Goal: Check status: Check status

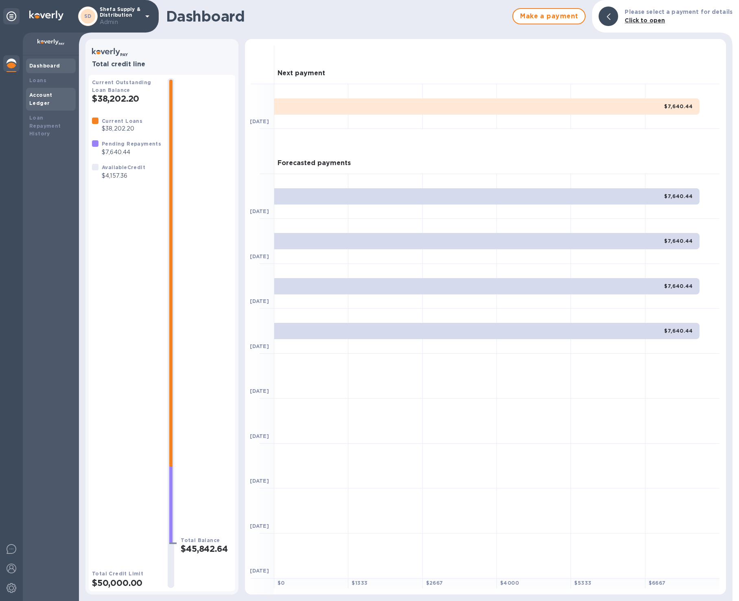
click at [52, 97] on b "Account Ledger" at bounding box center [40, 99] width 23 height 14
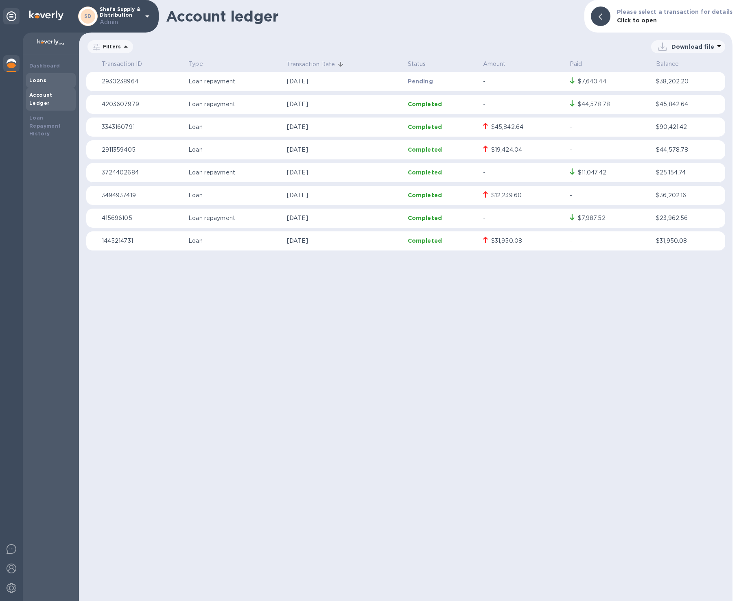
click at [48, 82] on div "Loans" at bounding box center [50, 81] width 43 height 8
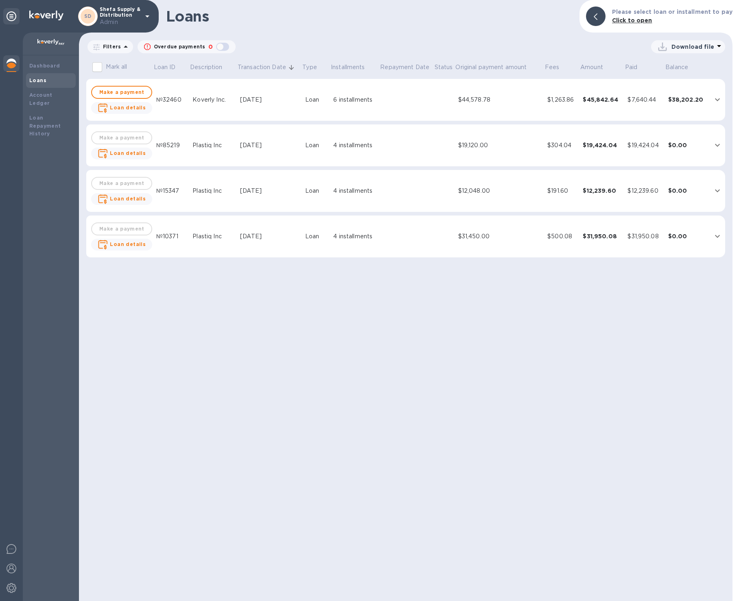
click at [456, 157] on td "$19,120.00" at bounding box center [499, 146] width 89 height 42
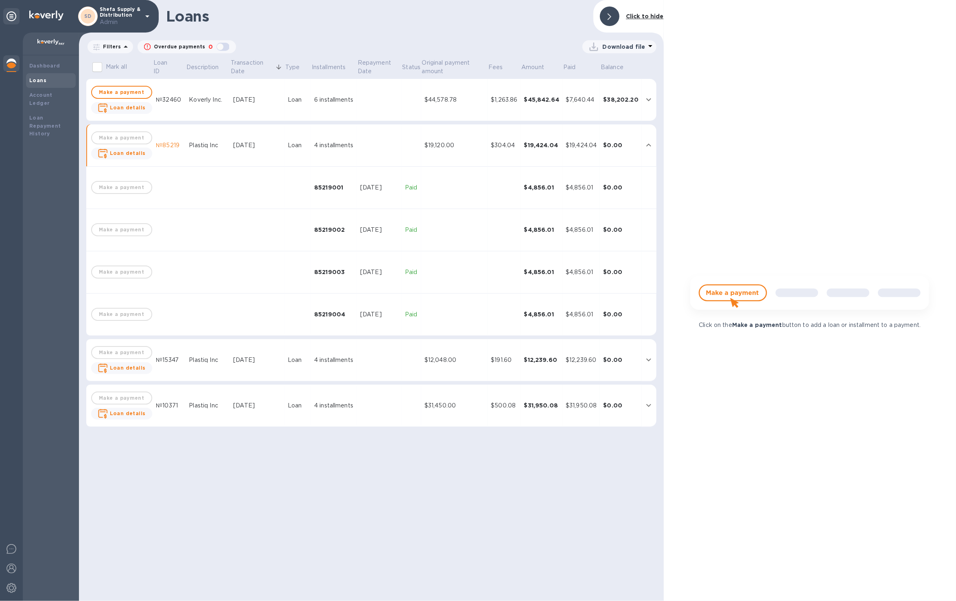
click at [374, 97] on td at bounding box center [379, 100] width 45 height 42
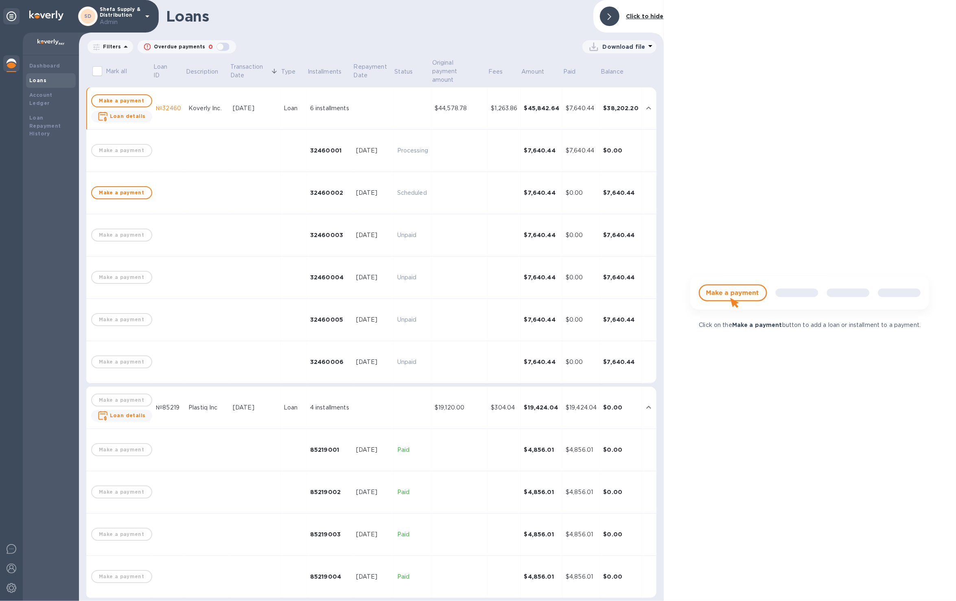
click at [374, 97] on td at bounding box center [373, 108] width 41 height 42
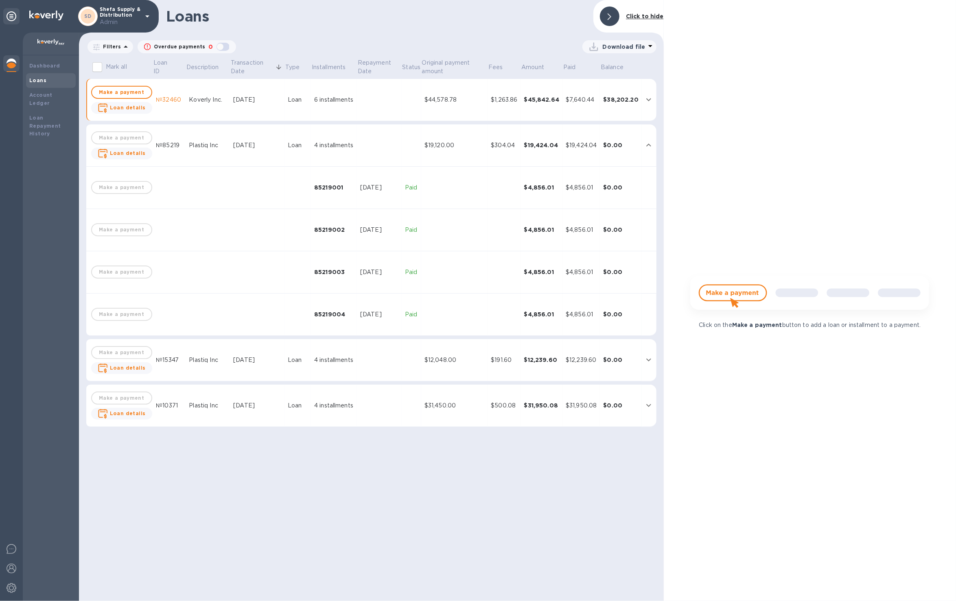
click at [374, 97] on td at bounding box center [379, 100] width 45 height 42
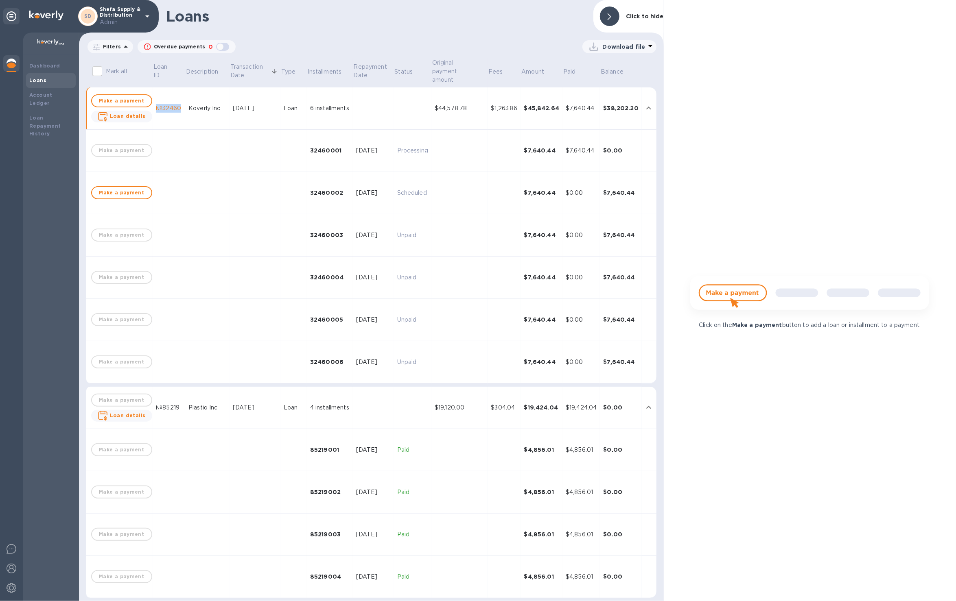
drag, startPoint x: 179, startPoint y: 106, endPoint x: 150, endPoint y: 108, distance: 28.9
click at [153, 108] on td "№32460" at bounding box center [169, 108] width 33 height 42
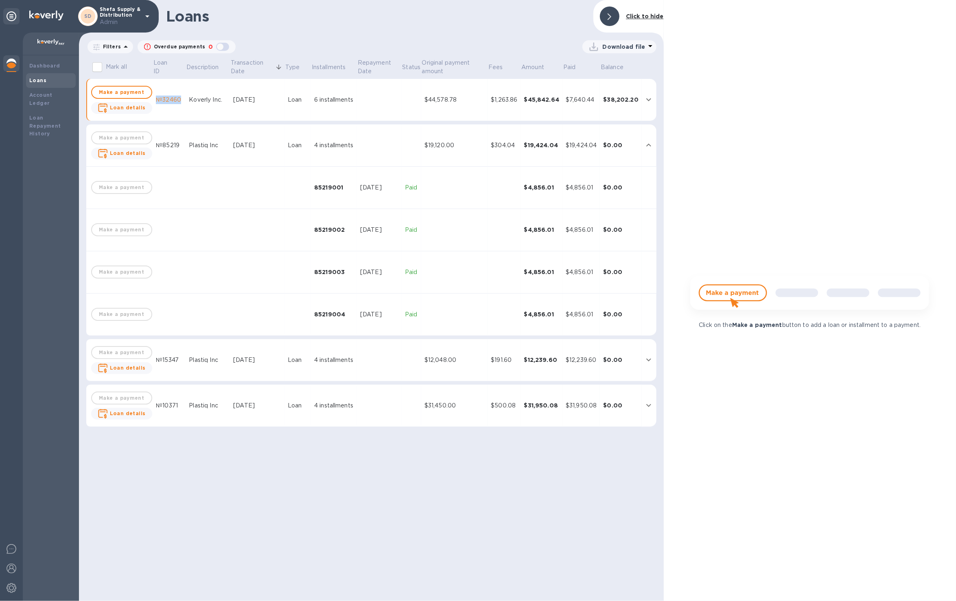
copy div "№32460"
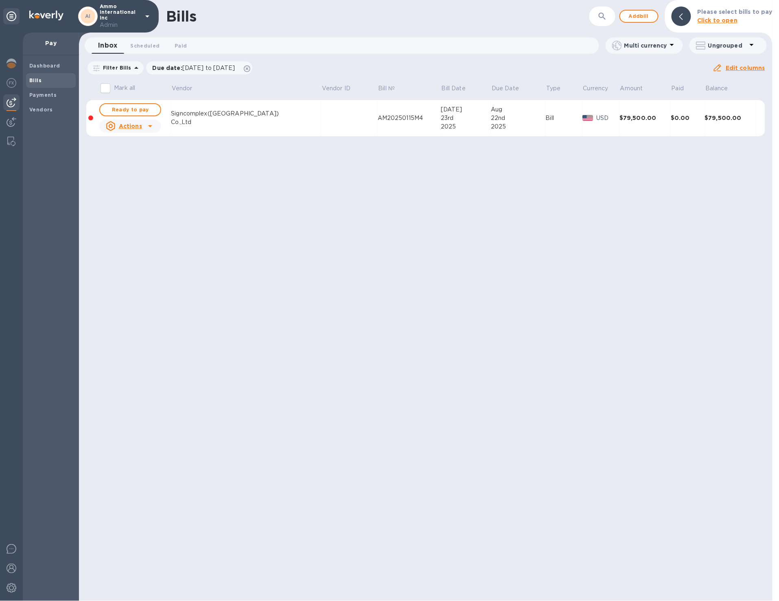
click at [321, 116] on td at bounding box center [349, 118] width 57 height 37
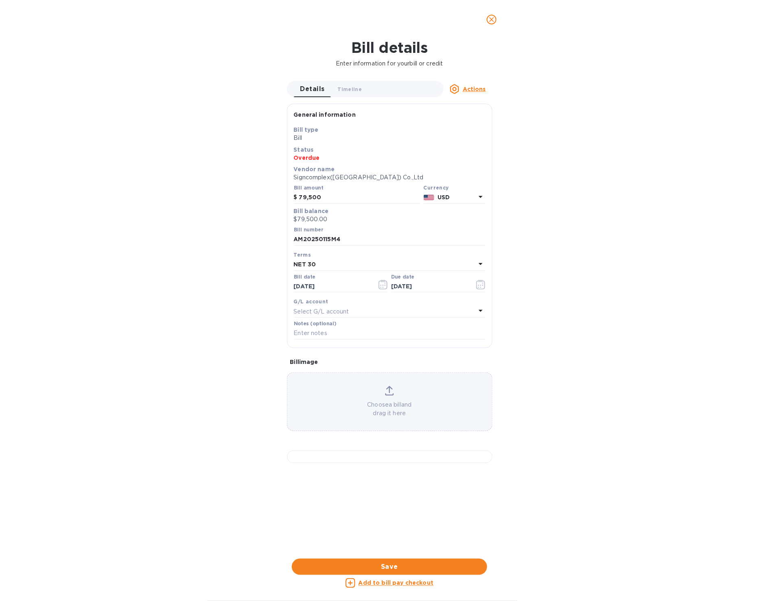
click at [497, 23] on button "close" at bounding box center [492, 20] width 20 height 20
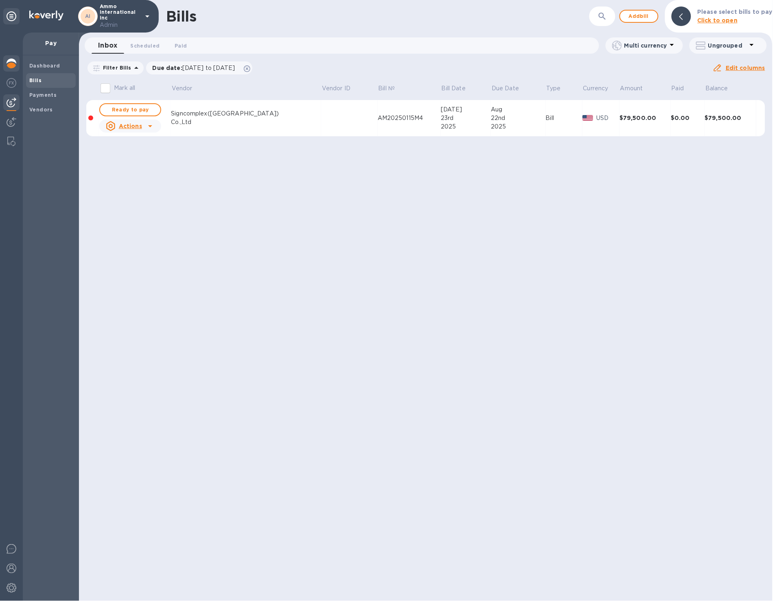
click at [15, 60] on img at bounding box center [12, 64] width 10 height 10
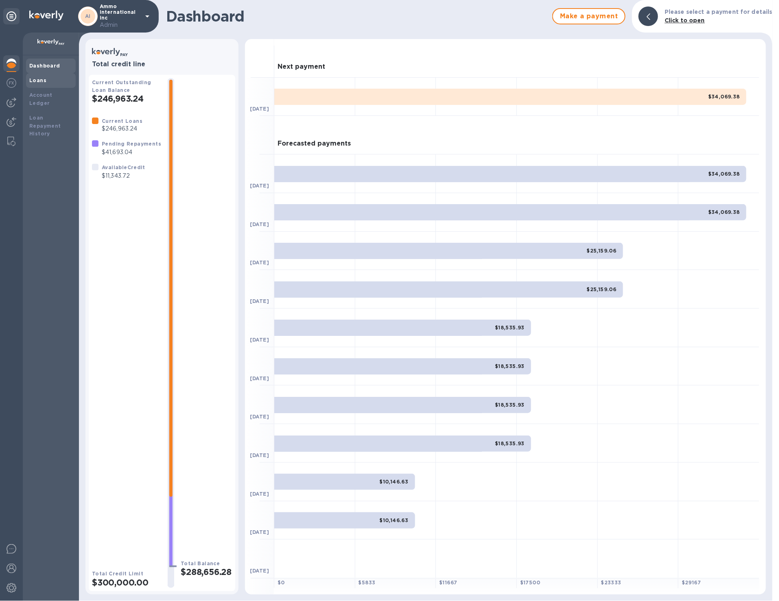
click at [46, 83] on div "Loans" at bounding box center [50, 81] width 43 height 8
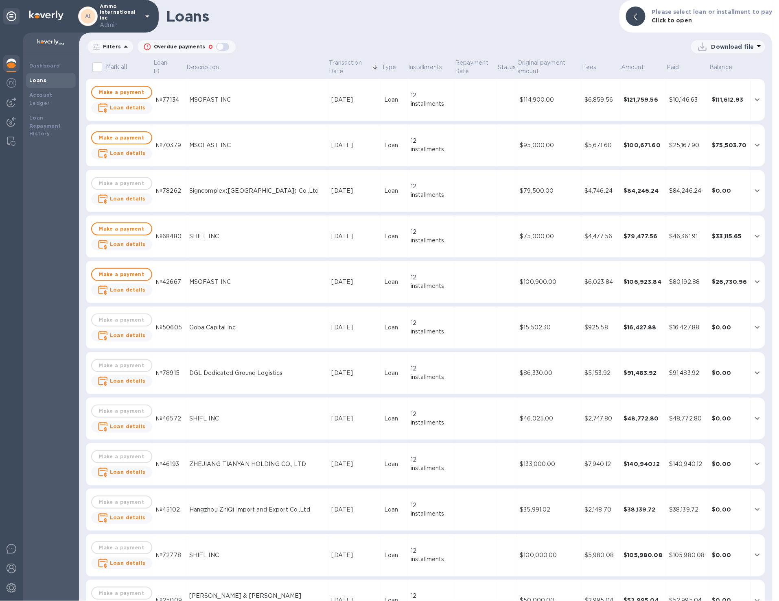
click at [517, 198] on td "$79,500.00" at bounding box center [549, 191] width 65 height 42
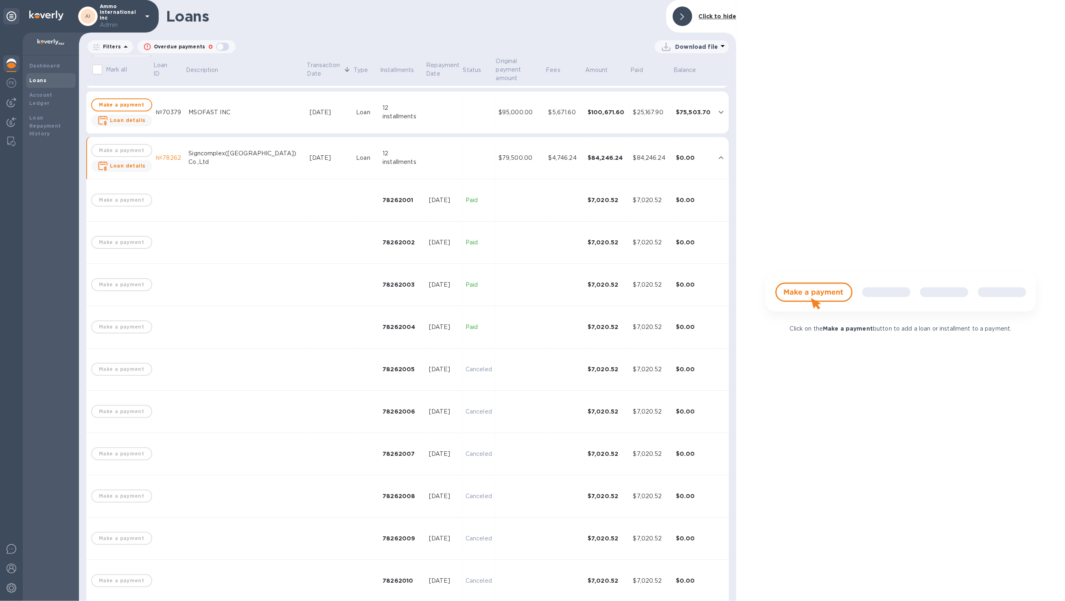
scroll to position [42, 0]
click at [313, 151] on td "[DATE]" at bounding box center [329, 157] width 47 height 42
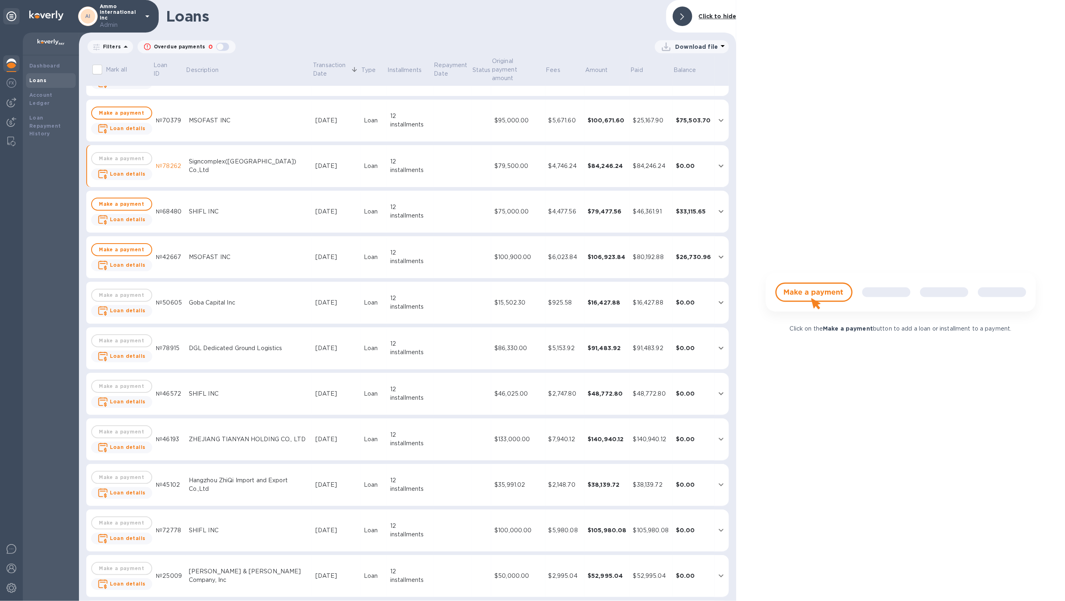
scroll to position [0, 0]
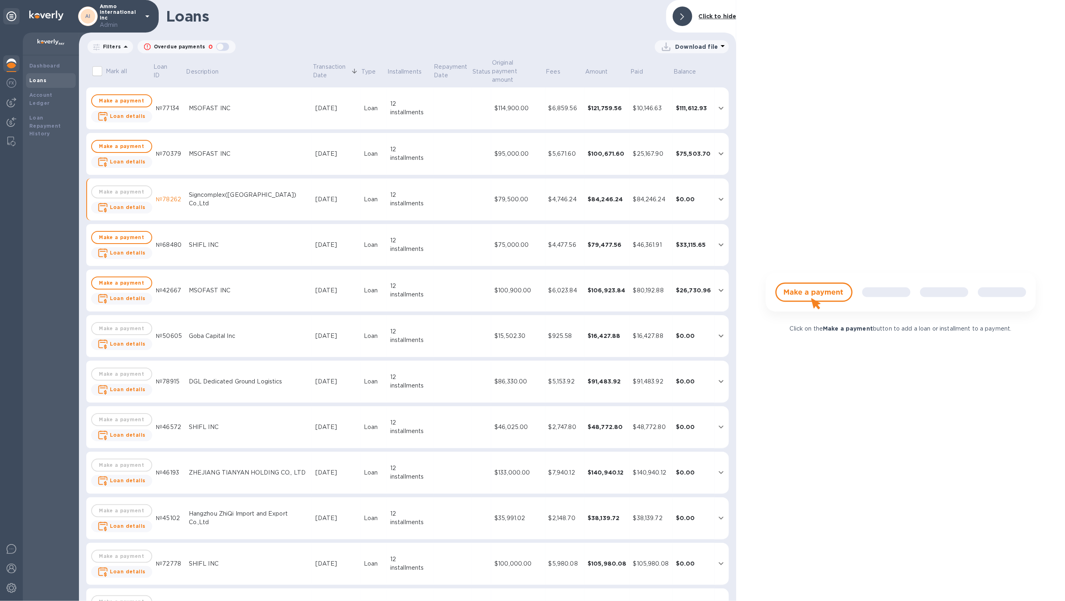
click at [601, 195] on div "$84,246.24" at bounding box center [607, 199] width 39 height 8
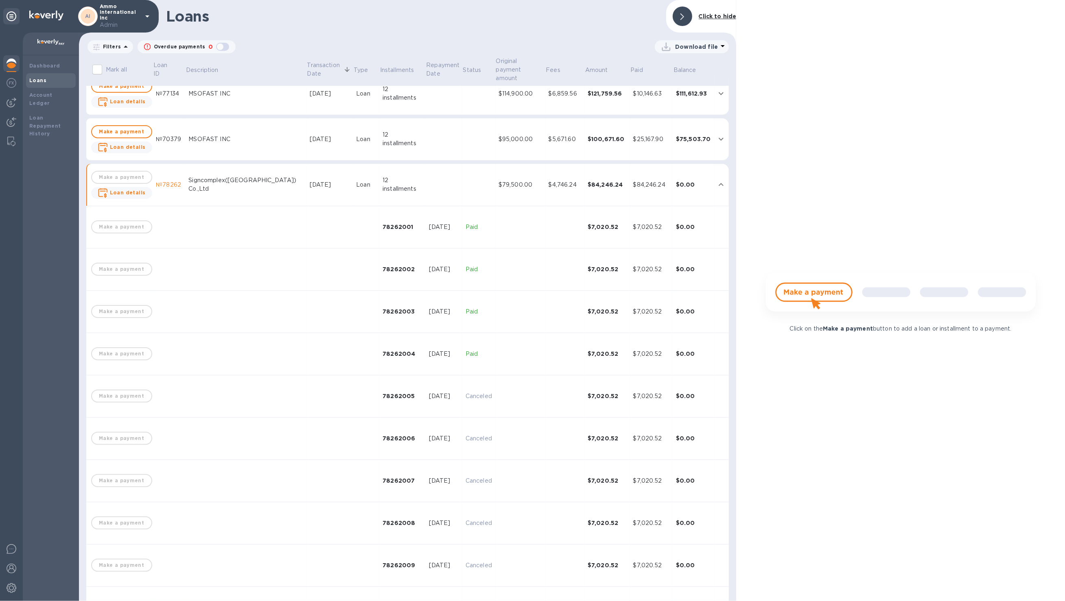
scroll to position [23, 0]
